Goal: Check status: Check status

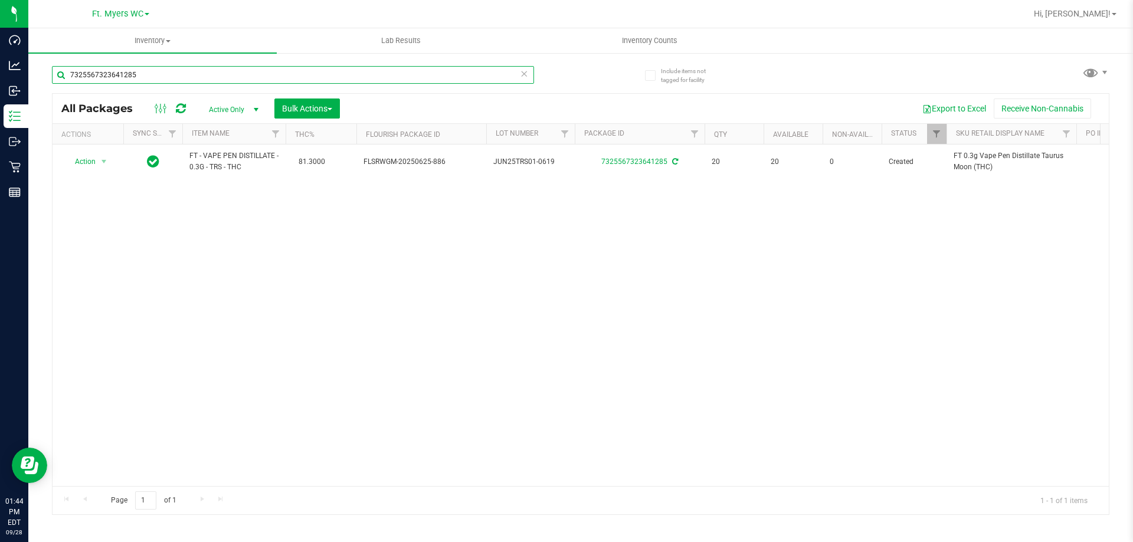
drag, startPoint x: 156, startPoint y: 74, endPoint x: 101, endPoint y: 74, distance: 54.3
click at [3, 122] on div "Dashboard Analytics Inbound Inventory Outbound Retail Reports 01:44 PM EDT [DAT…" at bounding box center [566, 271] width 1133 height 542
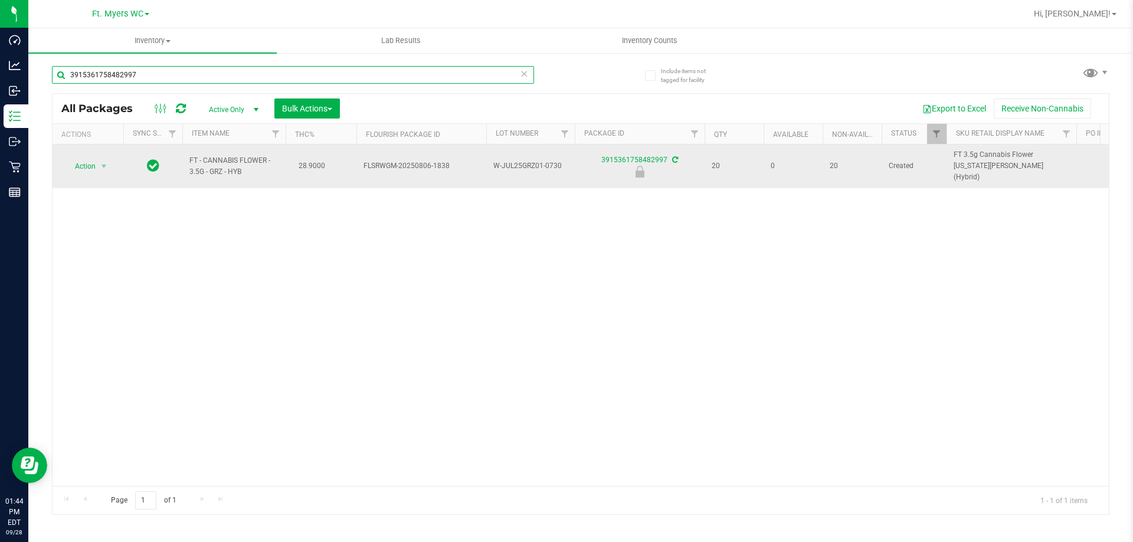
type input "3915361758482997"
click at [86, 165] on span "Action" at bounding box center [80, 166] width 32 height 17
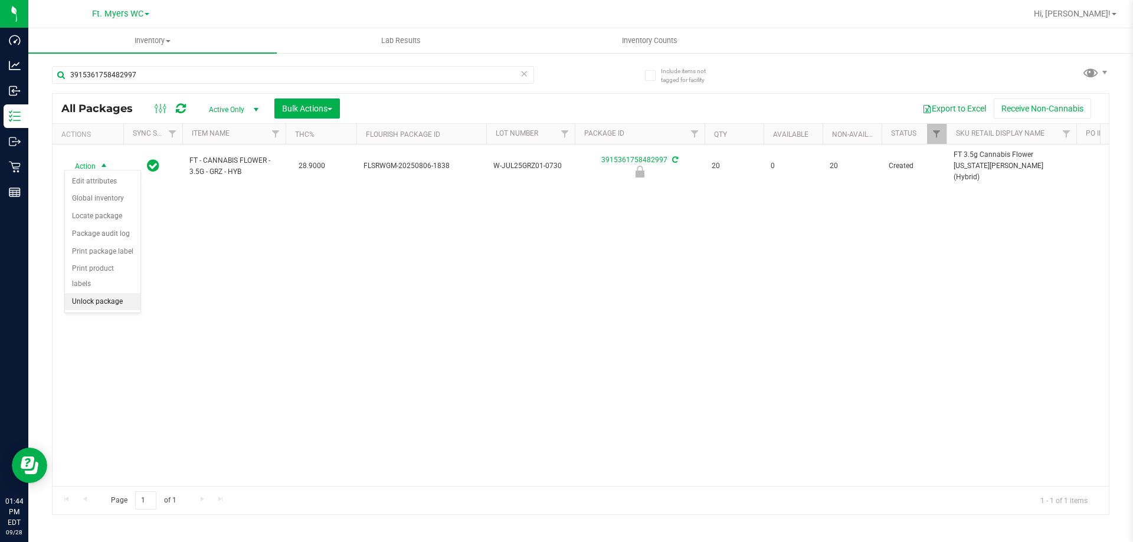
click at [91, 293] on li "Unlock package" at bounding box center [103, 302] width 76 height 18
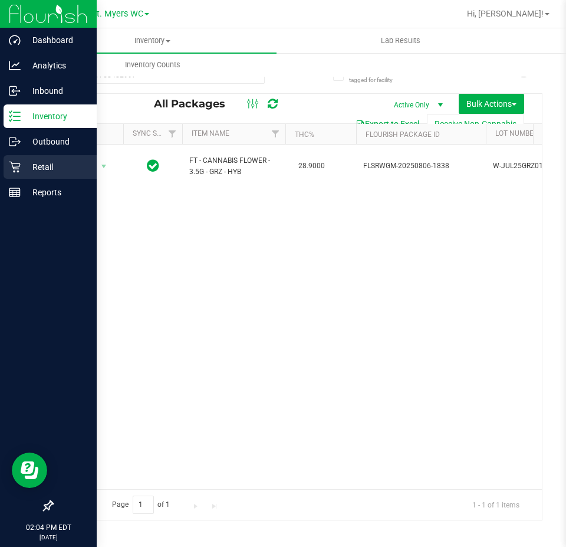
click at [26, 162] on p "Retail" at bounding box center [56, 167] width 71 height 14
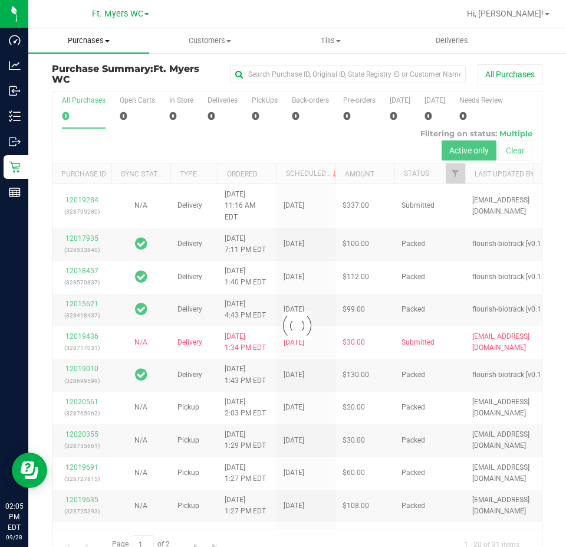
click at [101, 36] on span "Purchases" at bounding box center [88, 40] width 121 height 11
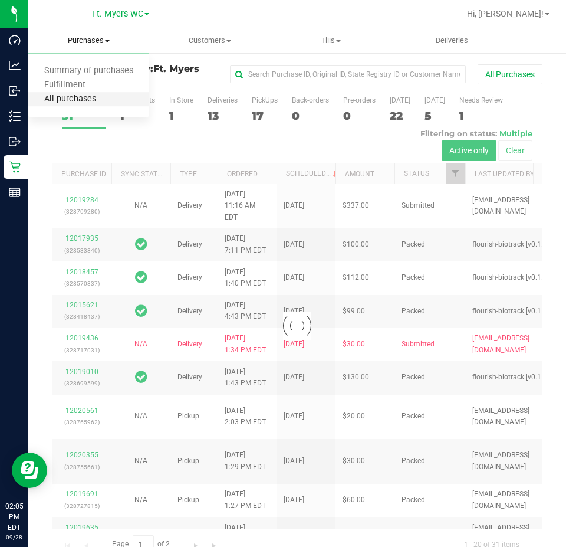
click at [78, 96] on span "All purchases" at bounding box center [70, 99] width 84 height 10
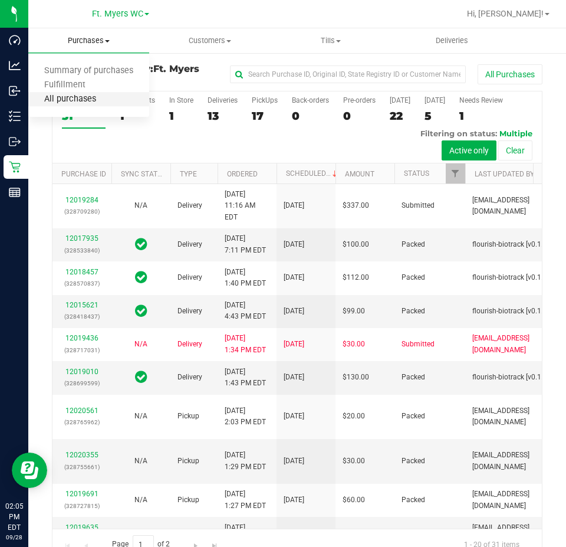
click at [78, 96] on span "All purchases" at bounding box center [70, 99] width 84 height 10
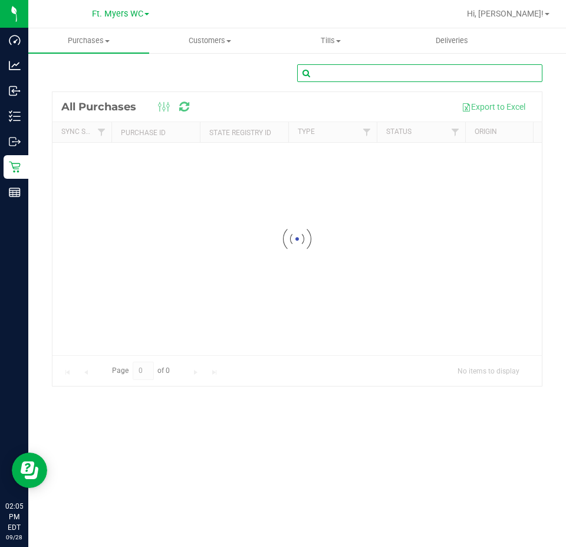
click at [411, 67] on input "text" at bounding box center [419, 73] width 245 height 18
paste input "12019732"
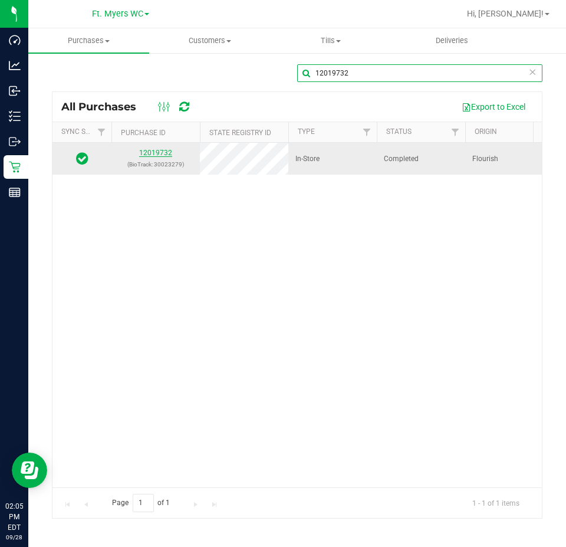
type input "12019732"
click at [158, 150] on link "12019732" at bounding box center [155, 153] width 33 height 8
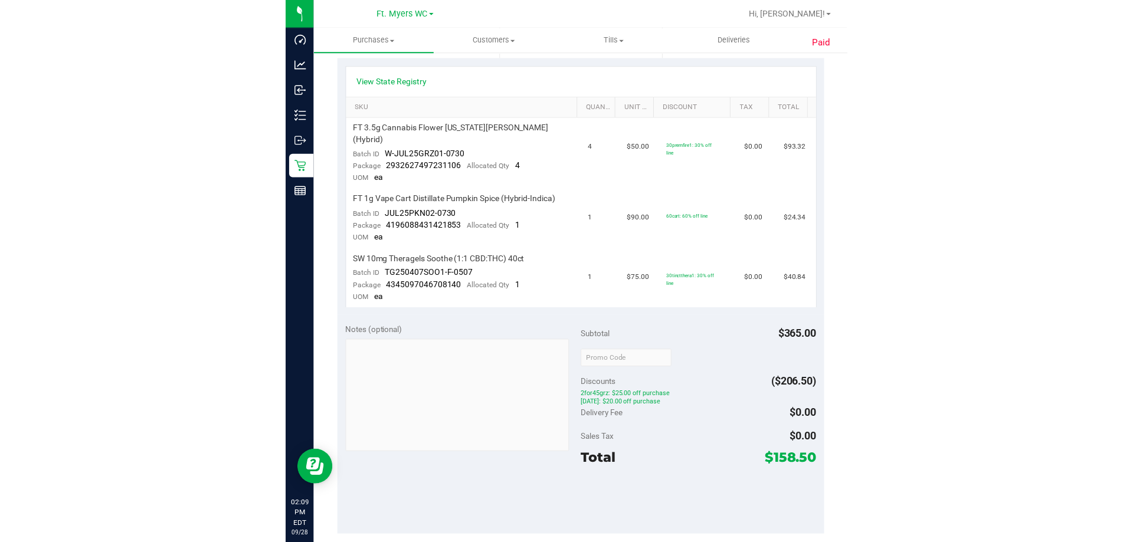
scroll to position [295, 0]
